Goal: Information Seeking & Learning: Learn about a topic

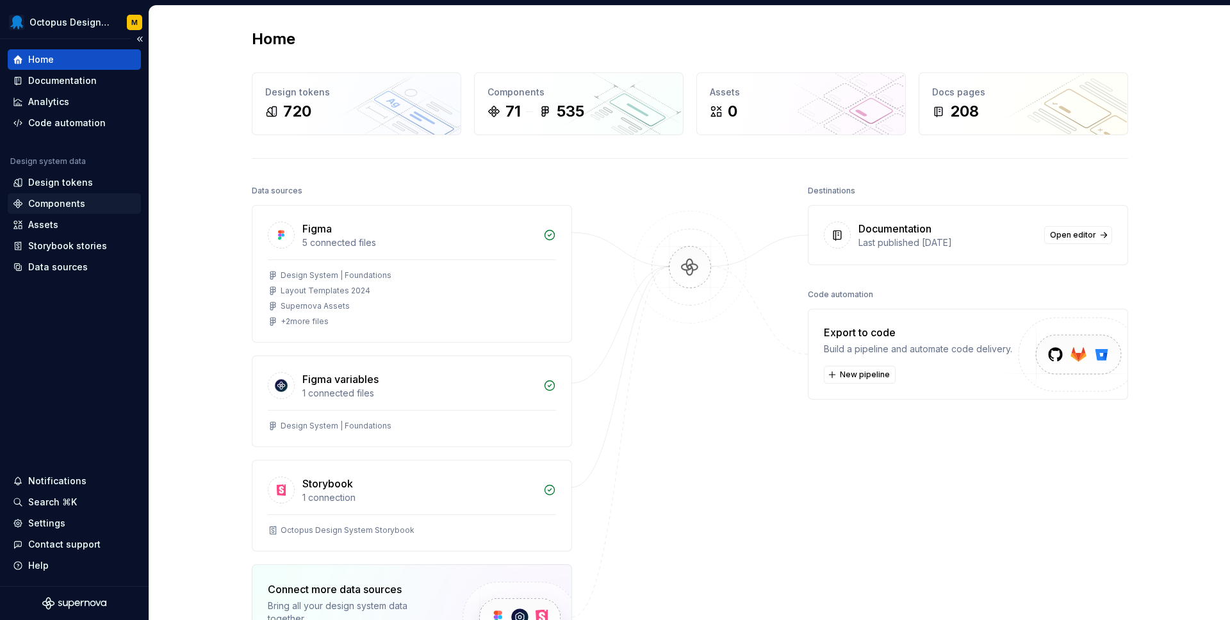
click at [58, 200] on div "Components" at bounding box center [56, 203] width 57 height 13
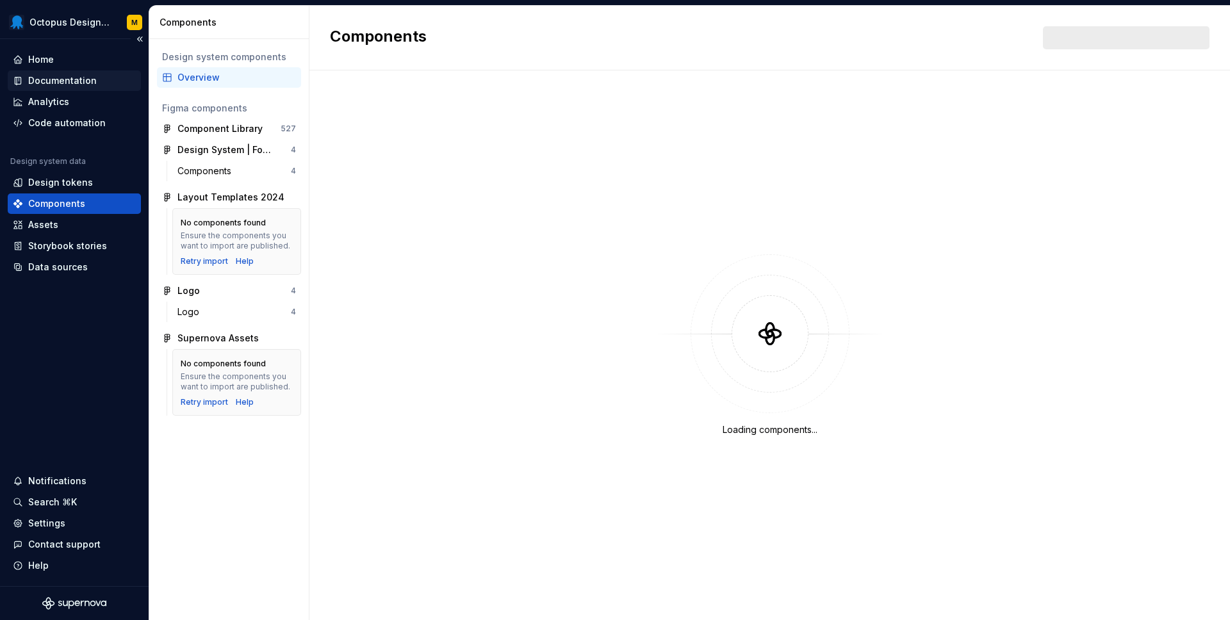
click at [67, 72] on div "Documentation" at bounding box center [74, 80] width 133 height 20
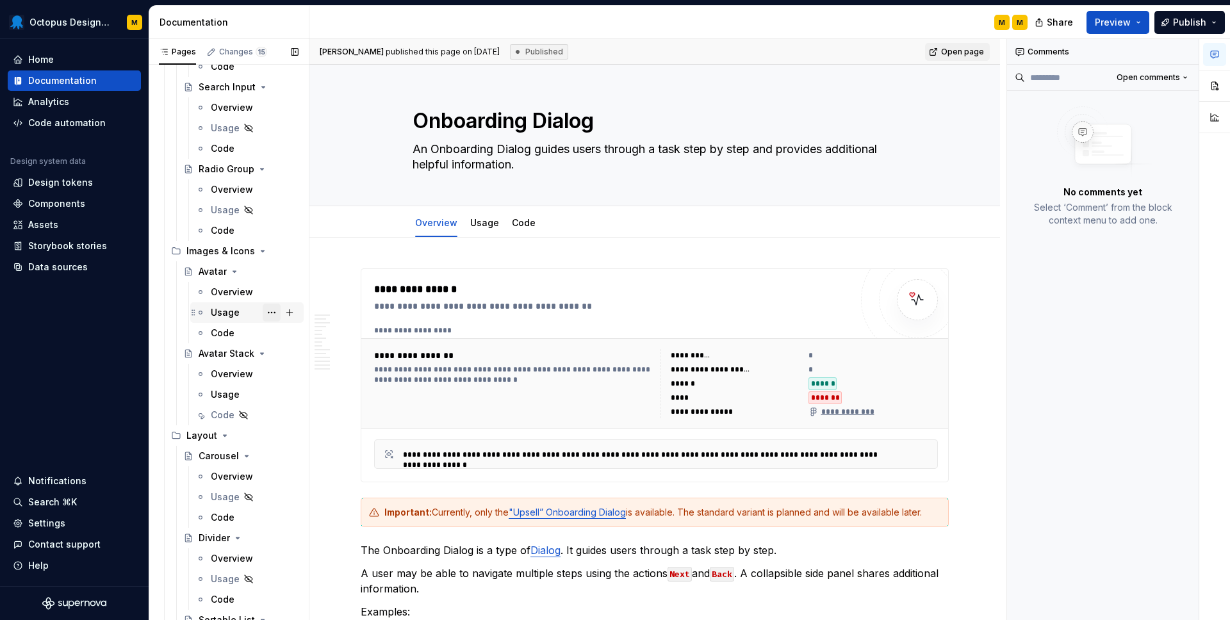
scroll to position [1543, 0]
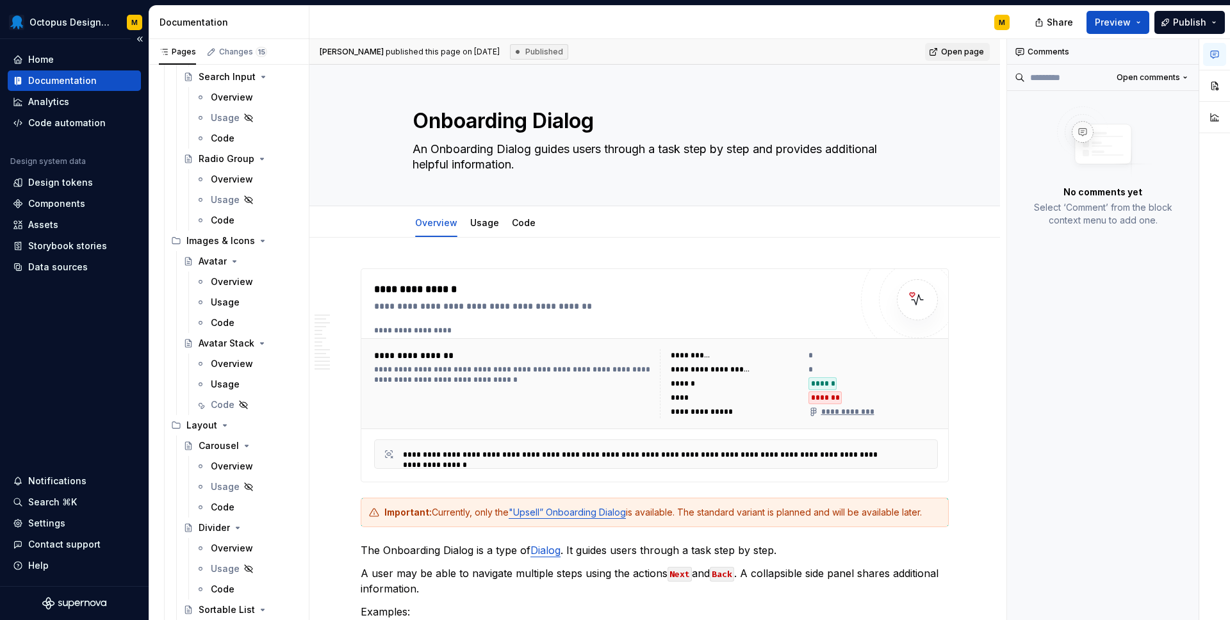
type textarea "*"
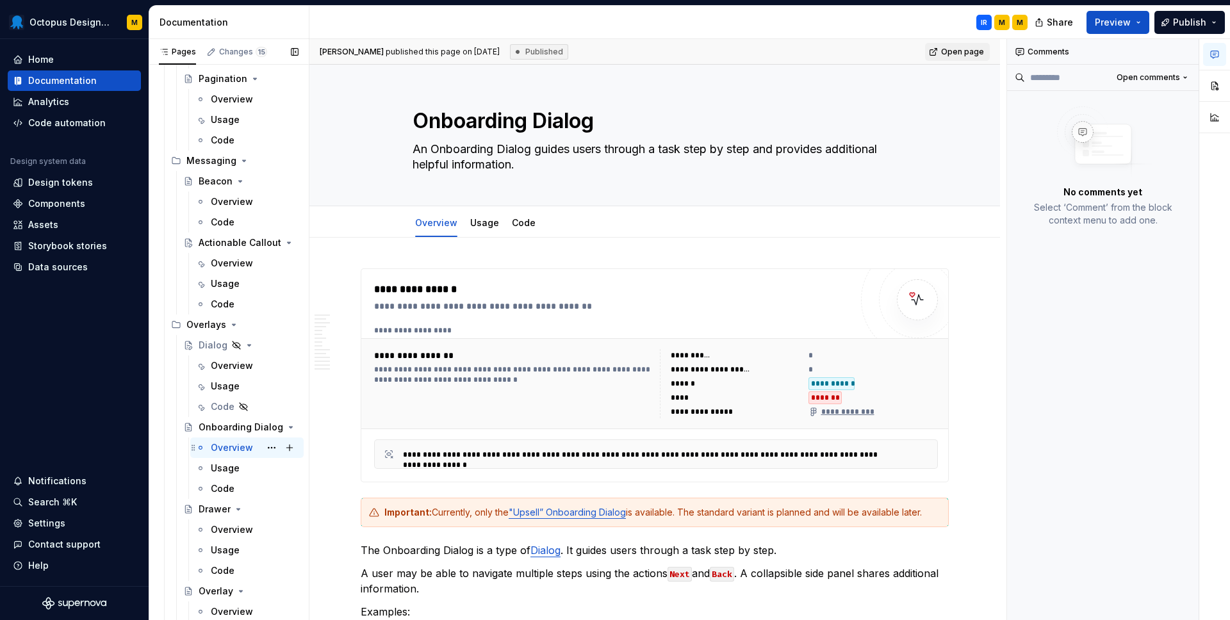
scroll to position [2697, 0]
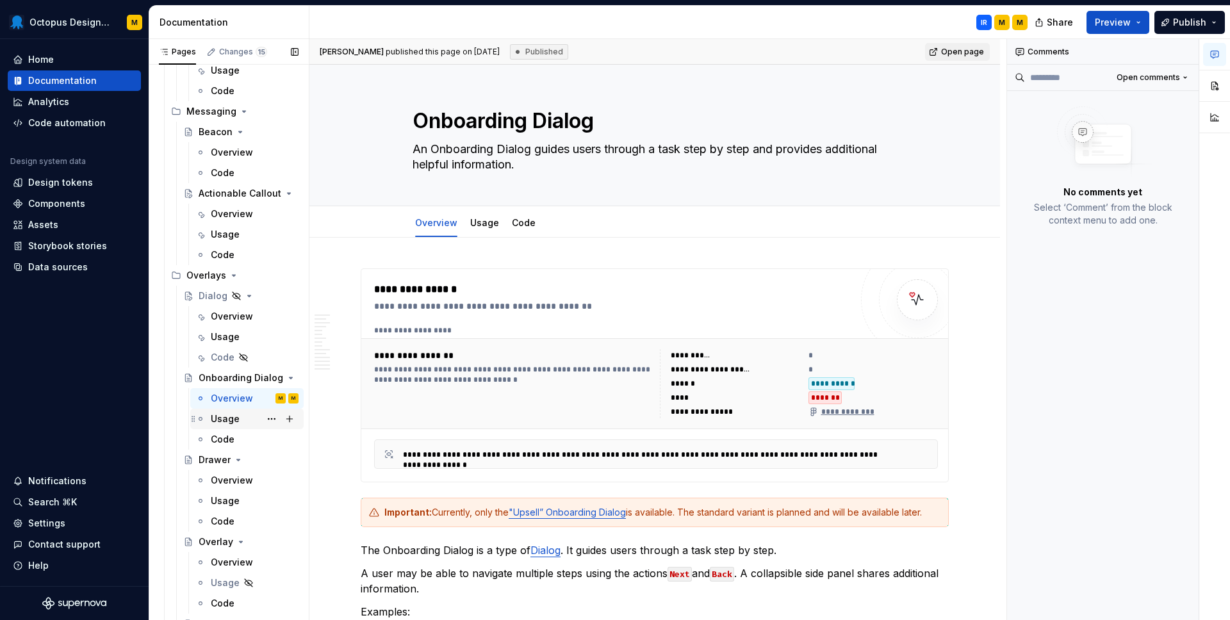
click at [229, 421] on div "Usage" at bounding box center [225, 418] width 29 height 13
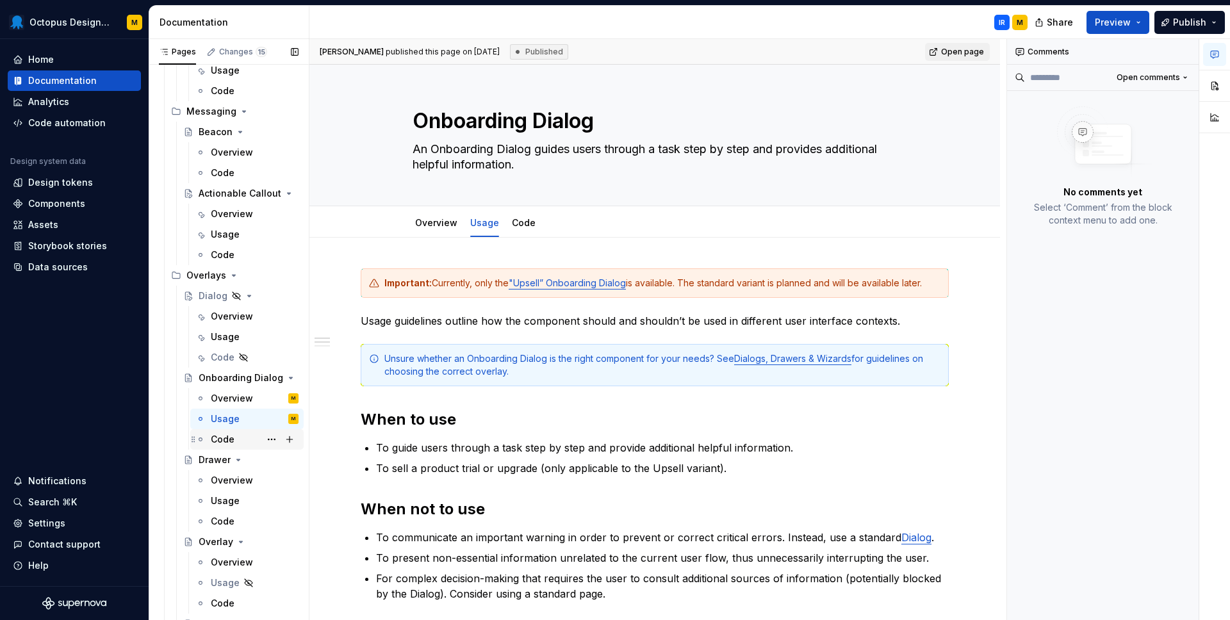
click at [228, 444] on div "Code" at bounding box center [223, 439] width 24 height 13
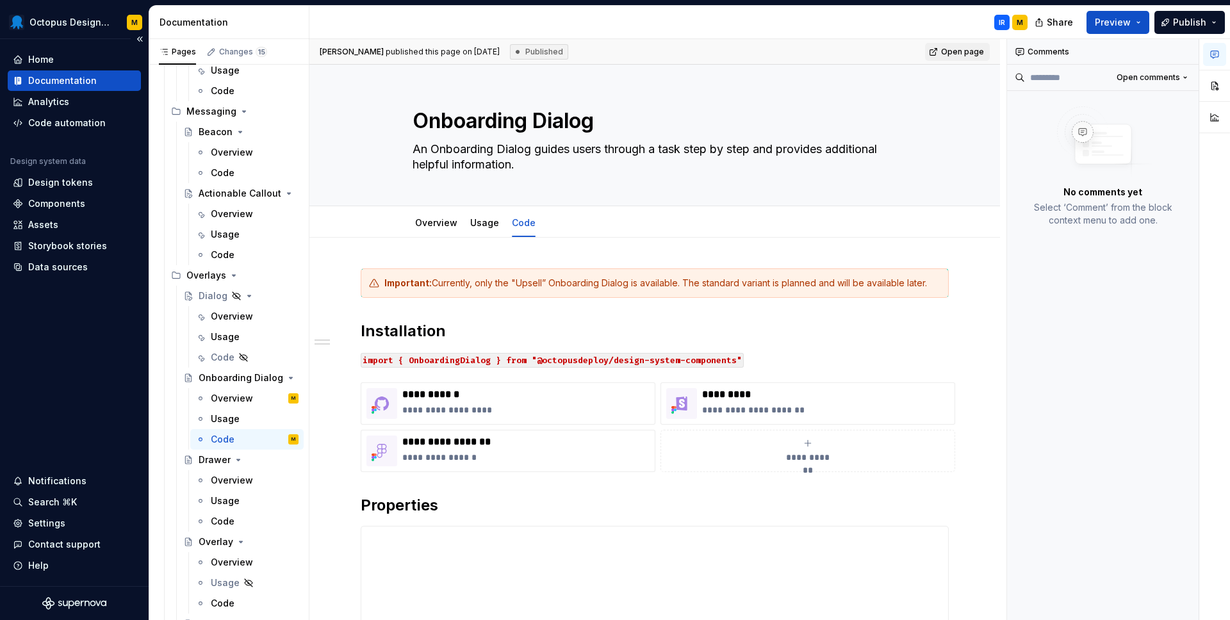
type textarea "*"
